Goal: Task Accomplishment & Management: Complete application form

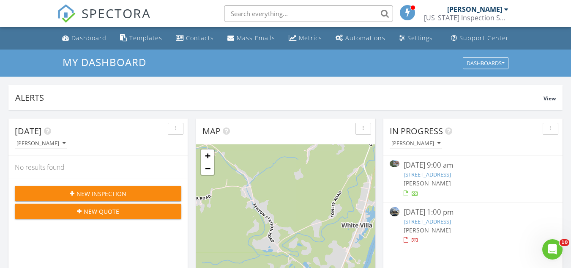
click at [114, 194] on span "New Inspection" at bounding box center [102, 193] width 50 height 9
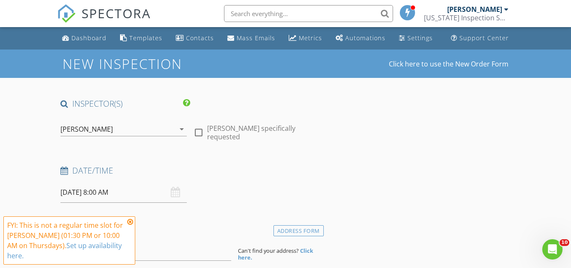
click at [129, 222] on icon at bounding box center [130, 221] width 6 height 7
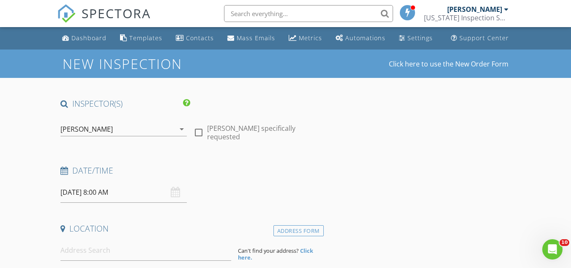
click at [96, 194] on input "08/28/2025 8:00 AM" at bounding box center [123, 192] width 126 height 21
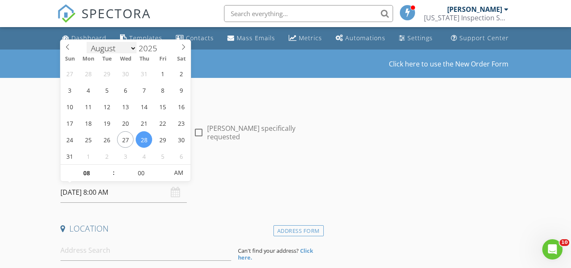
click at [117, 48] on select "January February March April May June July August September October November De…" at bounding box center [112, 48] width 50 height 13
select select "8"
click at [87, 41] on select "January February March April May June July August September October November De…" at bounding box center [112, 47] width 50 height 13
type input "09/02/2025 8:00 AM"
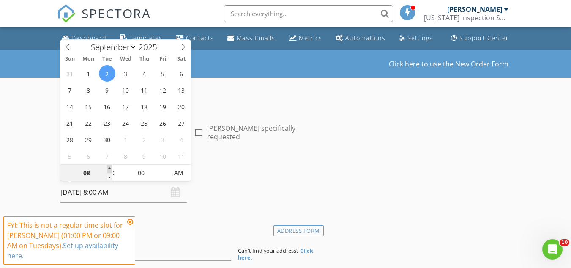
type input "09"
type input "09/02/2025 9:00 AM"
click at [110, 165] on span at bounding box center [110, 168] width 6 height 8
click at [130, 220] on icon at bounding box center [130, 221] width 6 height 7
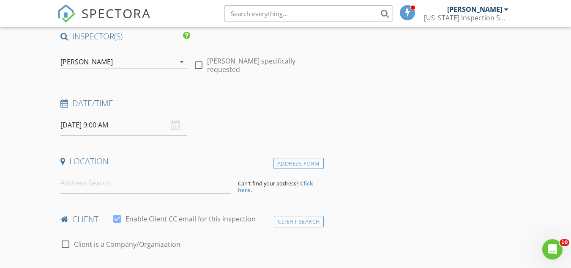
scroll to position [70, 0]
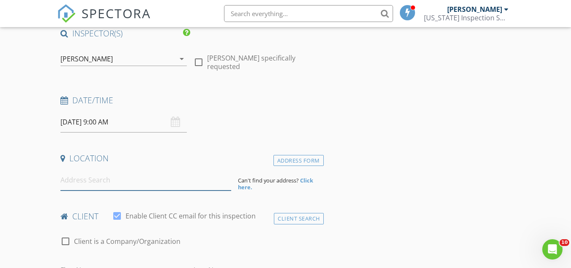
click at [67, 188] on input at bounding box center [145, 180] width 171 height 21
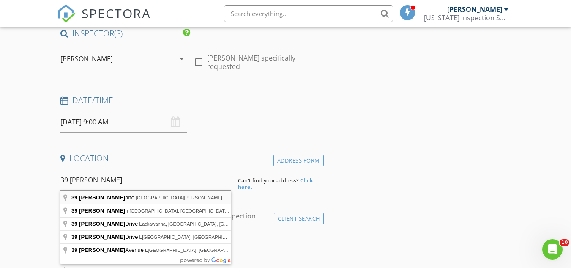
type input "39 Michelle Lane, Fort Thomas, KY, USA"
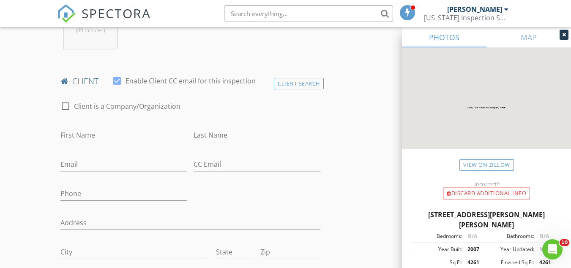
scroll to position [378, 0]
click at [92, 135] on input "First Name" at bounding box center [123, 135] width 126 height 14
type input "[PERSON_NAME]"
type input "Bardo"
click at [67, 165] on input "Email" at bounding box center [123, 164] width 126 height 14
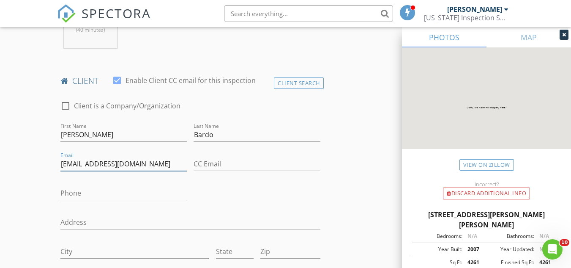
type input "bbardo@fuse.net"
click at [72, 195] on input "Phone" at bounding box center [123, 193] width 126 height 14
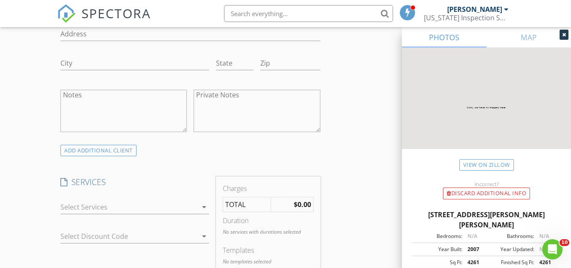
scroll to position [614, 0]
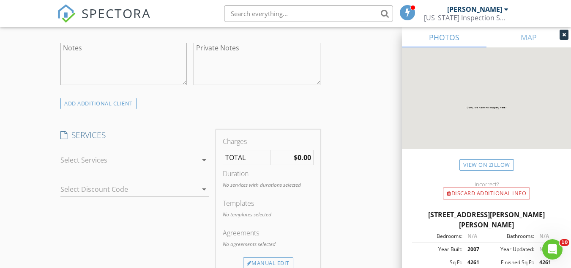
type input "859-957-5447"
click at [204, 159] on icon "arrow_drop_down" at bounding box center [204, 160] width 10 height 10
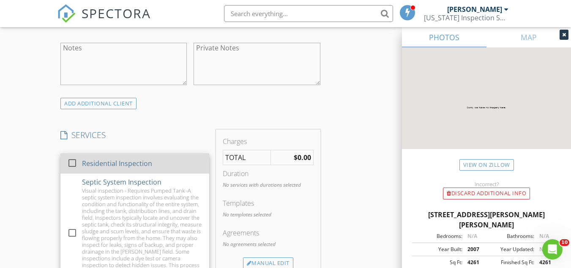
click at [71, 162] on div at bounding box center [72, 163] width 14 height 14
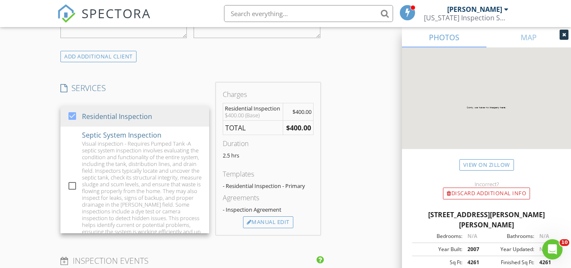
scroll to position [669, 0]
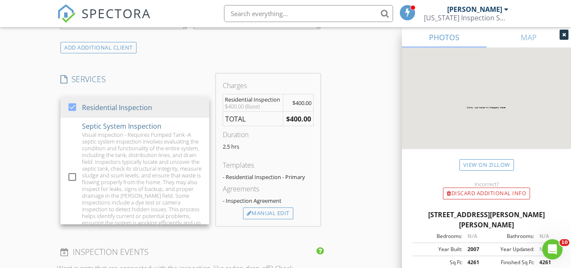
click at [25, 131] on div "New Inspection Click here to use the New Order Form INSPECTOR(S) check_box Chri…" at bounding box center [285, 121] width 571 height 1483
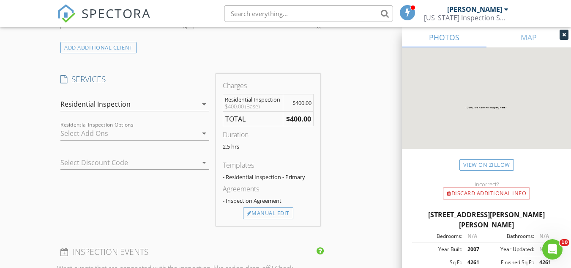
click at [204, 133] on icon "arrow_drop_down" at bounding box center [204, 133] width 10 height 10
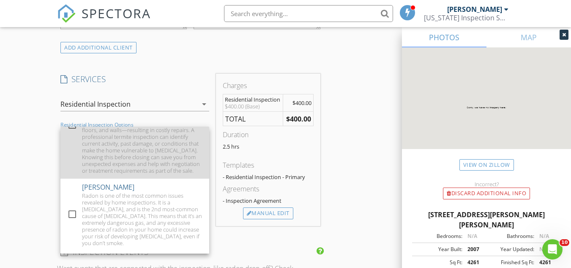
scroll to position [55, 0]
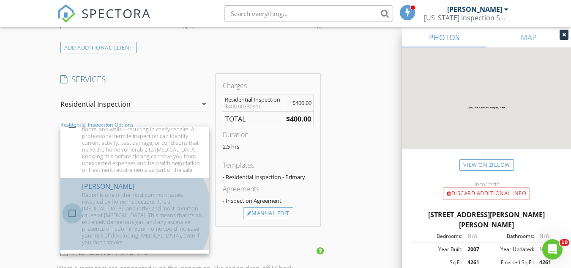
click at [74, 219] on div at bounding box center [72, 213] width 14 height 14
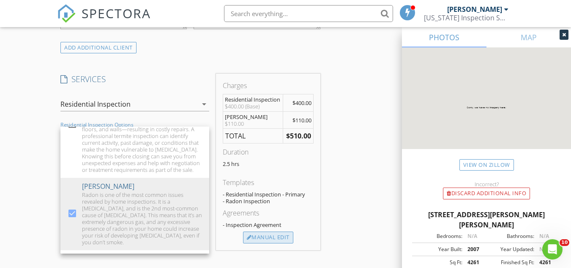
click at [280, 236] on div "Manual Edit" at bounding box center [268, 237] width 50 height 12
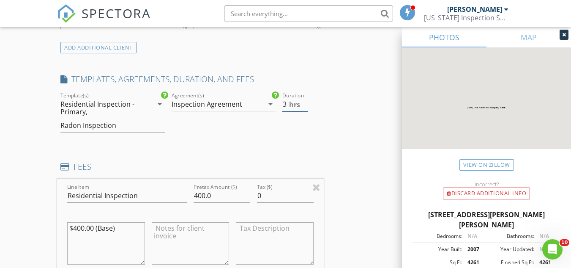
type input "3"
click at [303, 101] on input "3" at bounding box center [294, 104] width 25 height 14
click at [330, 134] on div "INSPECTOR(S) check_box Chris Robinson PRIMARY Chris Robinson arrow_drop_down ch…" at bounding box center [285, 247] width 457 height 1637
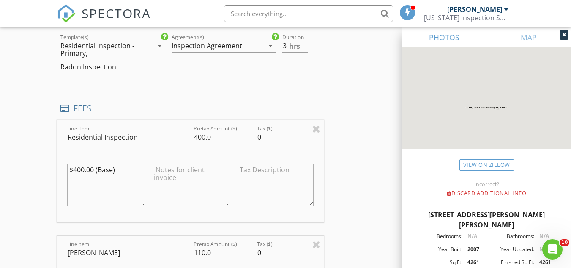
scroll to position [741, 0]
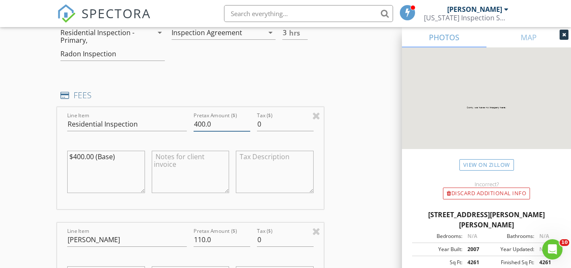
click at [198, 123] on input "400.0" at bounding box center [222, 124] width 57 height 14
type input "500.0"
click at [374, 162] on div "INSPECTOR(S) check_box Chris Robinson PRIMARY Chris Robinson arrow_drop_down ch…" at bounding box center [285, 175] width 457 height 1637
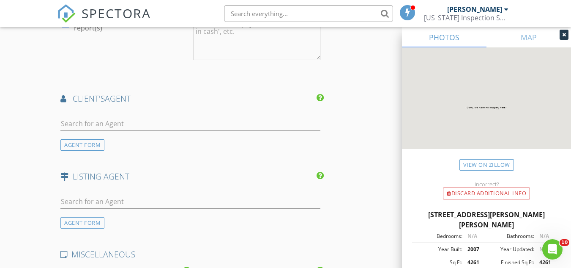
scroll to position [1215, 0]
click at [91, 120] on input "text" at bounding box center [190, 122] width 260 height 14
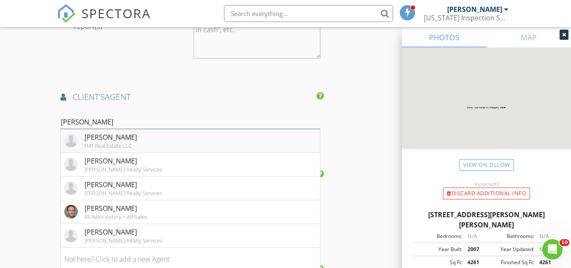
type input "Adam"
click at [122, 140] on div "Adam Rosenhagen" at bounding box center [111, 137] width 52 height 10
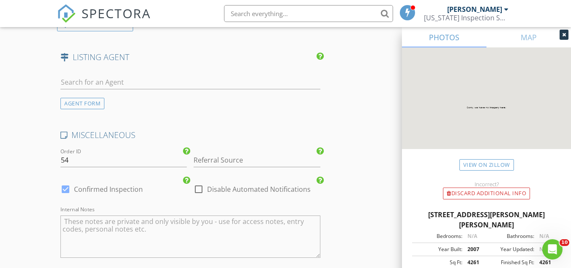
scroll to position [1582, 0]
click at [99, 82] on input "text" at bounding box center [190, 82] width 260 height 14
type input "M"
type input "A"
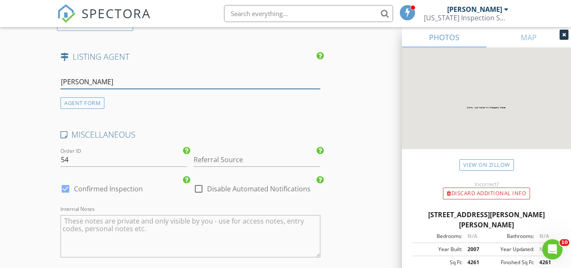
type input "Megan Hose"
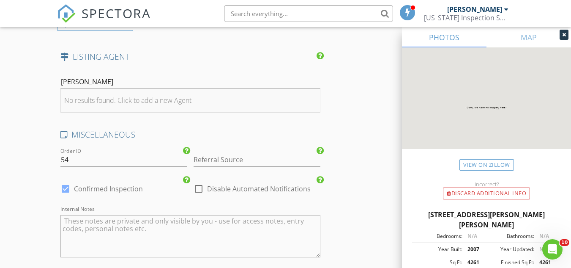
click at [128, 94] on li "No results found. Click to add a new Agent" at bounding box center [190, 101] width 259 height 24
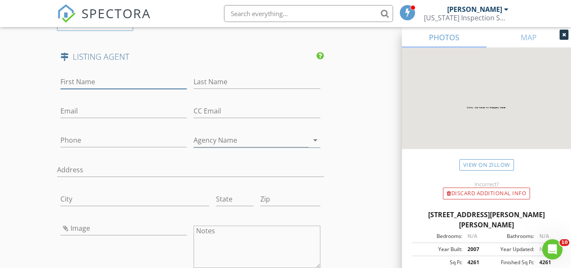
click at [108, 85] on input "First Name" at bounding box center [123, 82] width 126 height 14
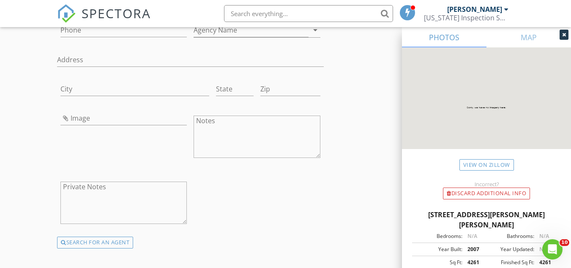
scroll to position [1713, 0]
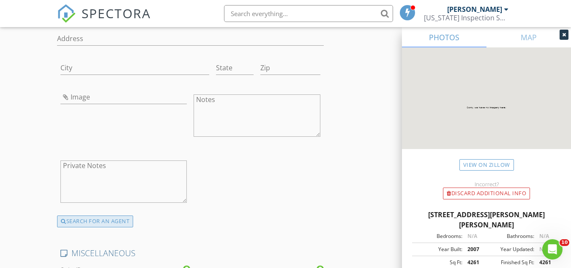
click at [106, 220] on div "SEARCH FOR AN AGENT" at bounding box center [95, 221] width 76 height 12
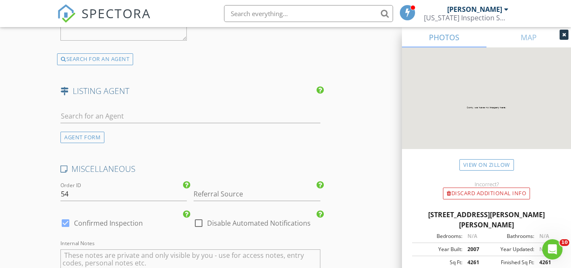
scroll to position [1549, 0]
click at [111, 112] on input "text" at bounding box center [190, 116] width 260 height 14
type input "M"
click at [560, 31] on div at bounding box center [564, 35] width 9 height 10
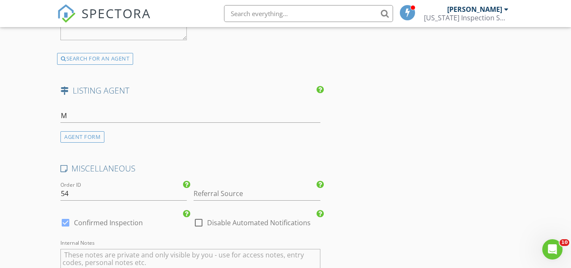
click at [82, 107] on div "M" at bounding box center [190, 117] width 260 height 27
click at [74, 138] on div "AGENT FORM" at bounding box center [82, 136] width 44 height 11
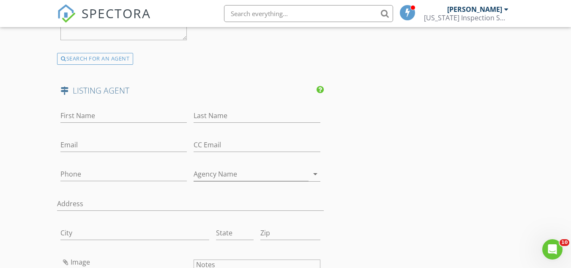
click at [65, 92] on icon at bounding box center [64, 91] width 8 height 8
click at [88, 90] on h4 "LISTING AGENT" at bounding box center [190, 90] width 260 height 11
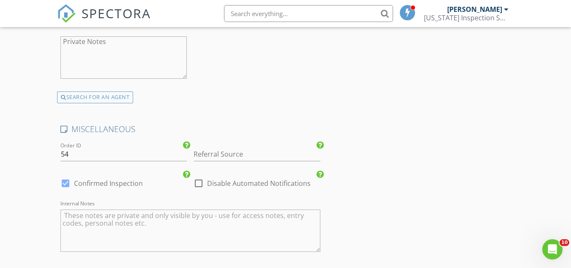
scroll to position [1843, 0]
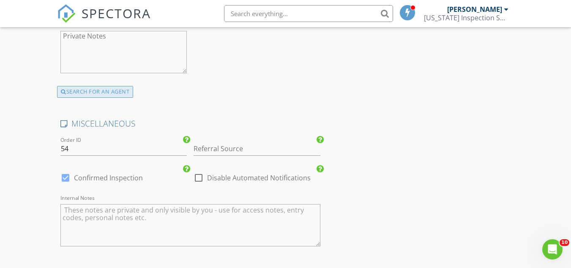
click at [103, 92] on div "SEARCH FOR AN AGENT" at bounding box center [95, 92] width 76 height 12
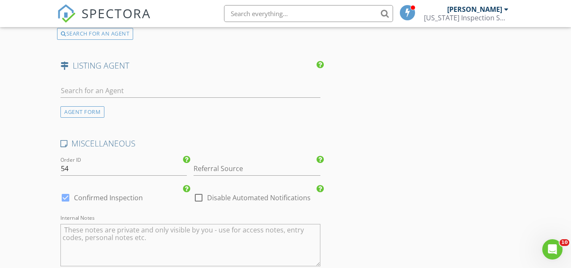
scroll to position [1574, 0]
click at [92, 93] on input "text" at bounding box center [190, 90] width 260 height 14
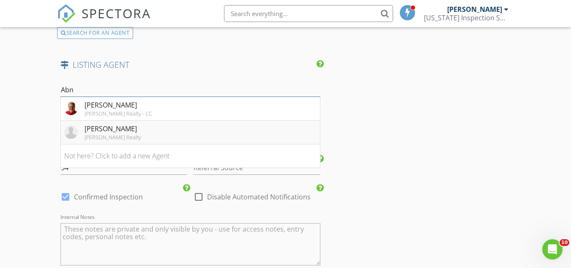
type input "Abn"
click at [108, 131] on div "Megan Hosea Abner" at bounding box center [113, 128] width 57 height 10
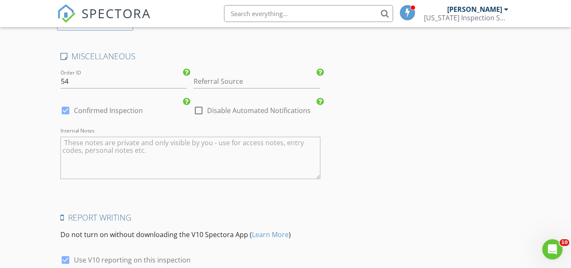
scroll to position [1988, 0]
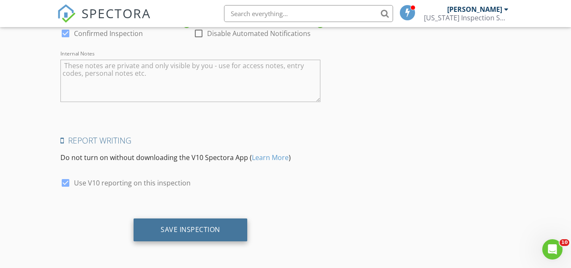
click at [185, 231] on div "Save Inspection" at bounding box center [191, 229] width 60 height 8
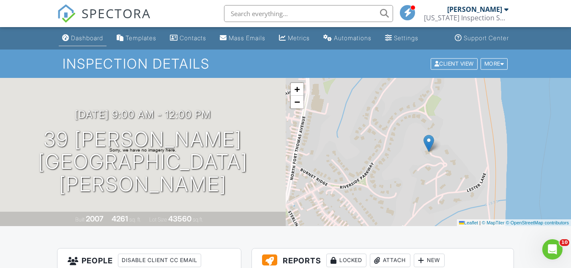
click at [90, 38] on div "Dashboard" at bounding box center [87, 37] width 32 height 7
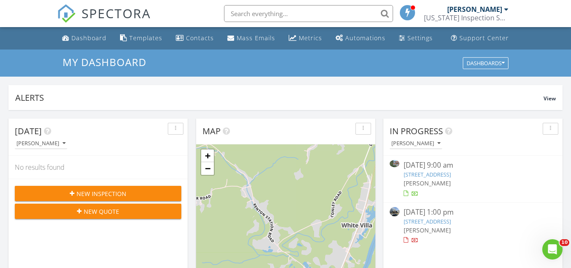
click at [114, 193] on span "New Inspection" at bounding box center [102, 193] width 50 height 9
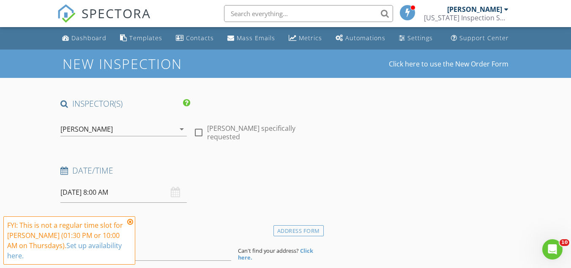
click at [131, 220] on icon at bounding box center [130, 221] width 6 height 7
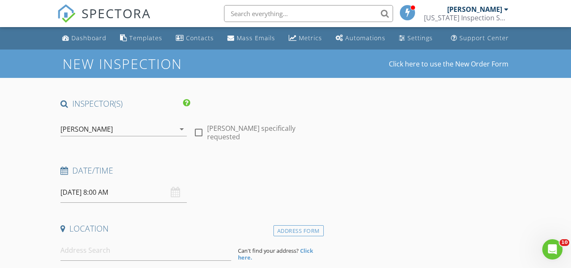
click at [91, 191] on input "[DATE] 8:00 AM" at bounding box center [123, 192] width 126 height 21
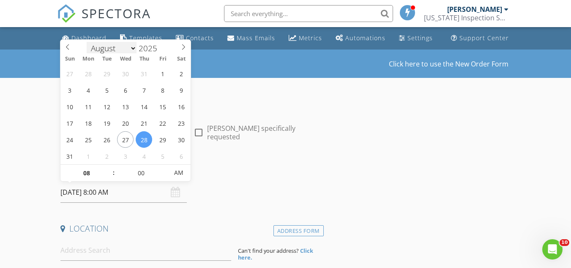
scroll to position [1, 0]
click at [131, 49] on select "January February March April May June July August September October November De…" at bounding box center [112, 47] width 50 height 13
select select "8"
click at [87, 41] on select "January February March April May June July August September October November De…" at bounding box center [112, 47] width 50 height 13
type input "[DATE] 8:00 AM"
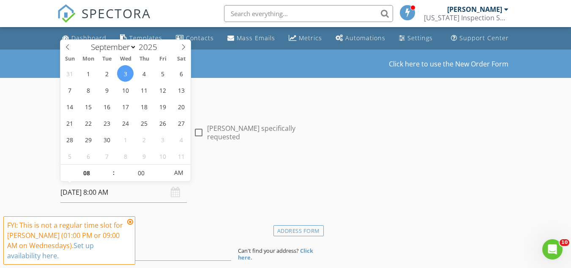
click at [131, 222] on icon at bounding box center [130, 221] width 6 height 7
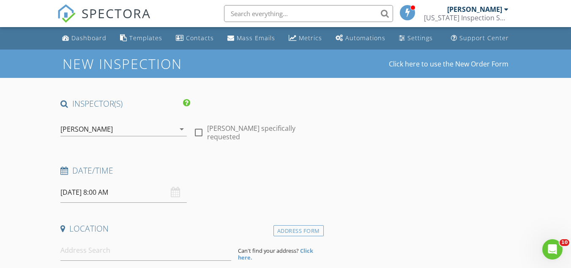
click at [114, 196] on input "[DATE] 8:00 AM" at bounding box center [123, 192] width 126 height 21
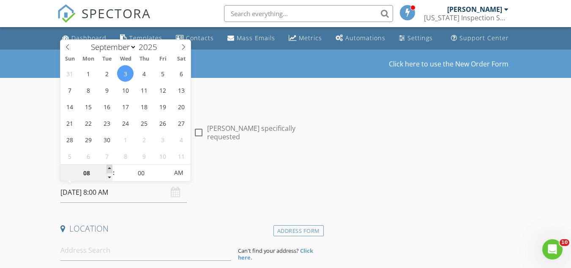
type input "09"
type input "[DATE] 9:00 AM"
click at [109, 167] on span at bounding box center [110, 168] width 6 height 8
type input "10"
type input "[DATE] 10:00 AM"
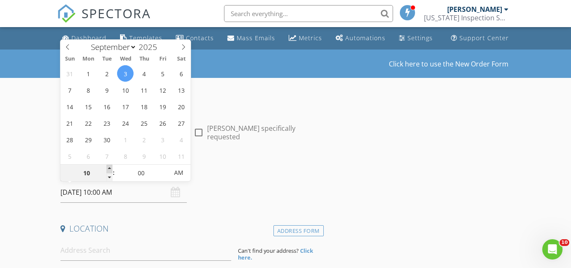
click at [109, 167] on span at bounding box center [110, 168] width 6 height 8
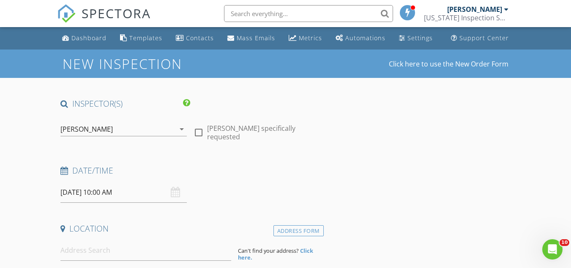
click at [242, 185] on div "Date/Time [DATE] 10:00 AM" at bounding box center [190, 184] width 266 height 38
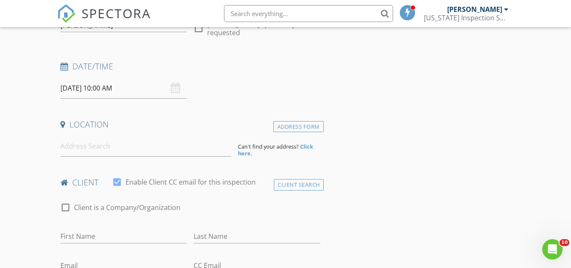
scroll to position [108, 0]
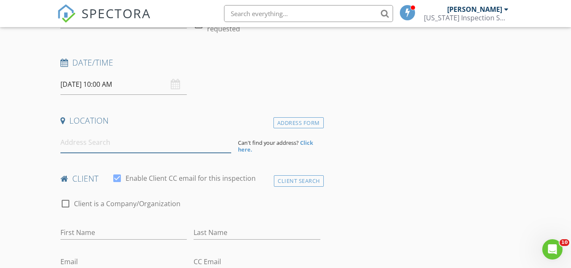
click at [69, 145] on input at bounding box center [145, 142] width 171 height 21
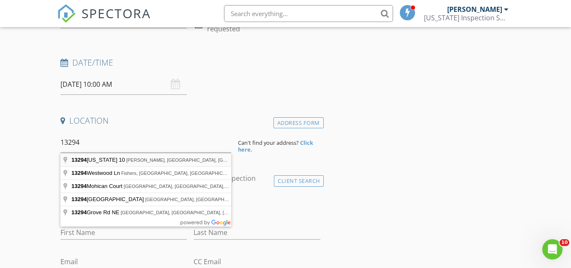
type input "13294 [US_STATE] 10, [GEOGRAPHIC_DATA], [GEOGRAPHIC_DATA], [GEOGRAPHIC_DATA]"
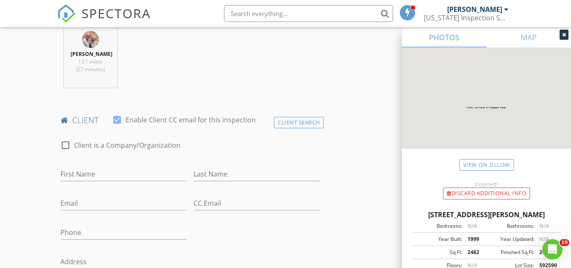
scroll to position [388, 0]
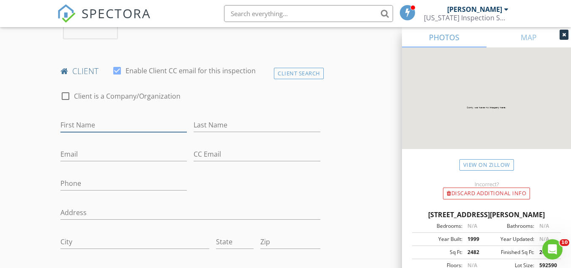
click at [81, 127] on input "First Name" at bounding box center [123, 125] width 126 height 14
type input "[PERSON_NAME] & [PERSON_NAME]"
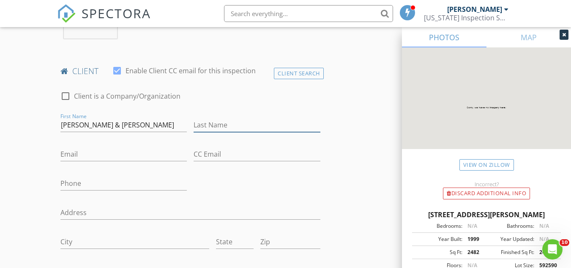
click at [209, 124] on input "Last Name" at bounding box center [257, 125] width 126 height 14
type input "Gers"
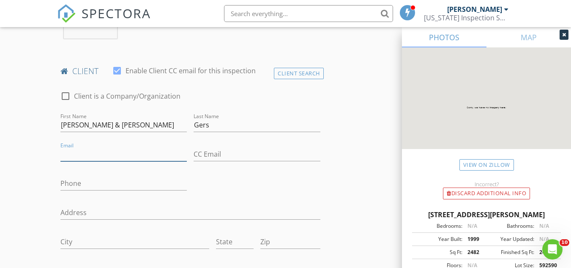
click at [86, 153] on input "Email" at bounding box center [123, 154] width 126 height 14
type input "[EMAIL_ADDRESS][DOMAIN_NAME]"
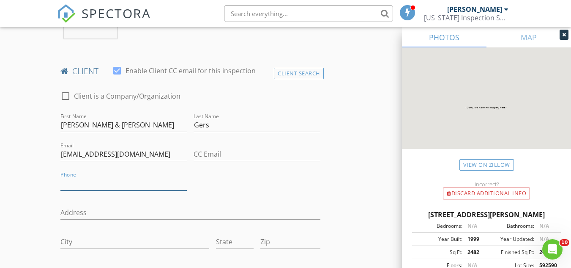
click at [73, 186] on input "Phone" at bounding box center [123, 183] width 126 height 14
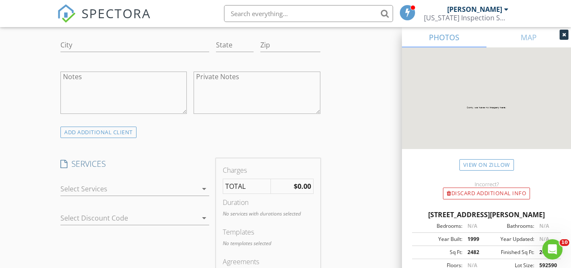
scroll to position [644, 0]
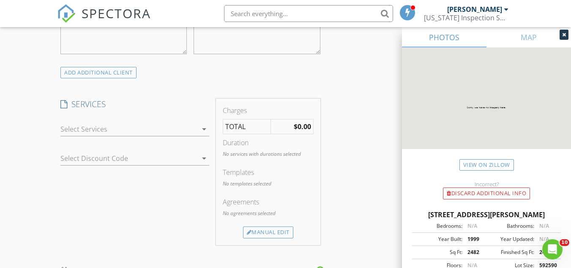
type input "[PHONE_NUMBER]"
click at [202, 128] on icon "arrow_drop_down" at bounding box center [204, 129] width 10 height 10
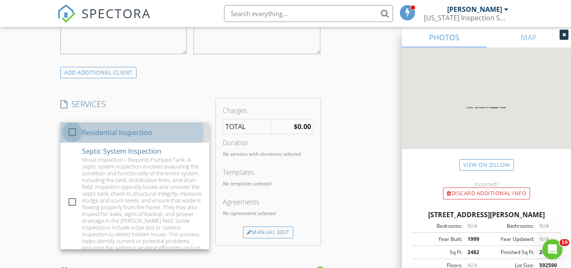
click at [72, 131] on div at bounding box center [72, 132] width 14 height 14
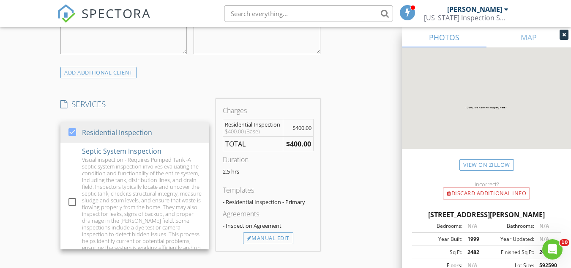
click at [31, 123] on div "New Inspection Click here to use the New Order Form INSPECTOR(S) check_box [PER…" at bounding box center [285, 146] width 571 height 1483
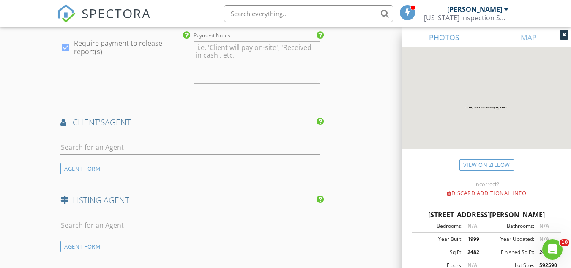
scroll to position [991, 0]
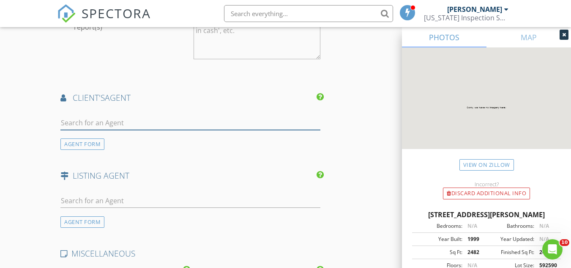
click at [74, 122] on input "text" at bounding box center [190, 123] width 260 height 14
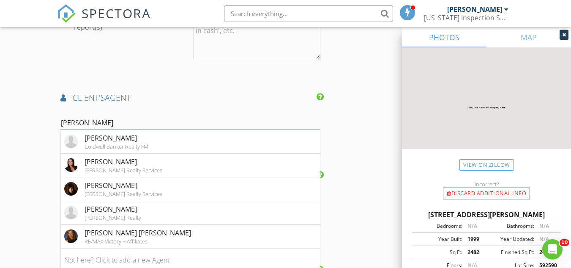
type input "[PERSON_NAME]"
click at [135, 181] on div "[PERSON_NAME]" at bounding box center [124, 185] width 78 height 10
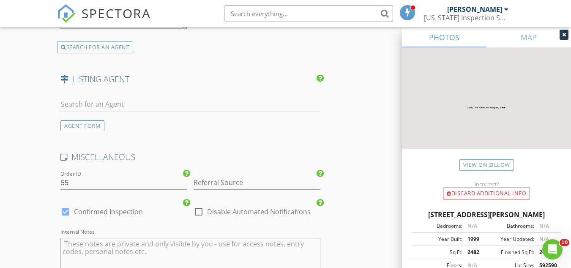
scroll to position [1339, 0]
click at [80, 109] on input "text" at bounding box center [190, 104] width 260 height 14
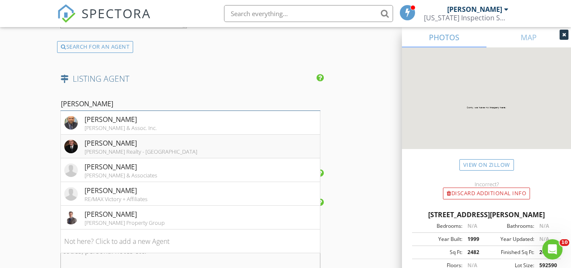
type input "[PERSON_NAME]"
click at [109, 144] on div "[PERSON_NAME]" at bounding box center [141, 143] width 113 height 10
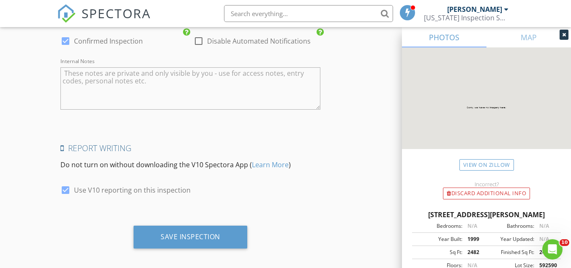
scroll to position [1765, 0]
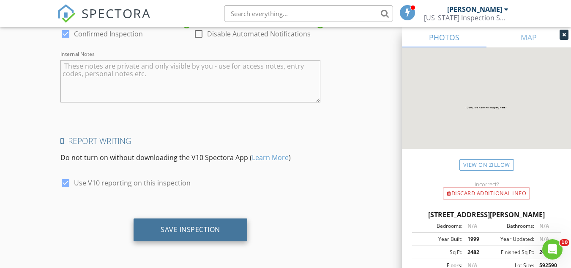
click at [186, 230] on div "Save Inspection" at bounding box center [191, 229] width 60 height 8
